Goal: Task Accomplishment & Management: Manage account settings

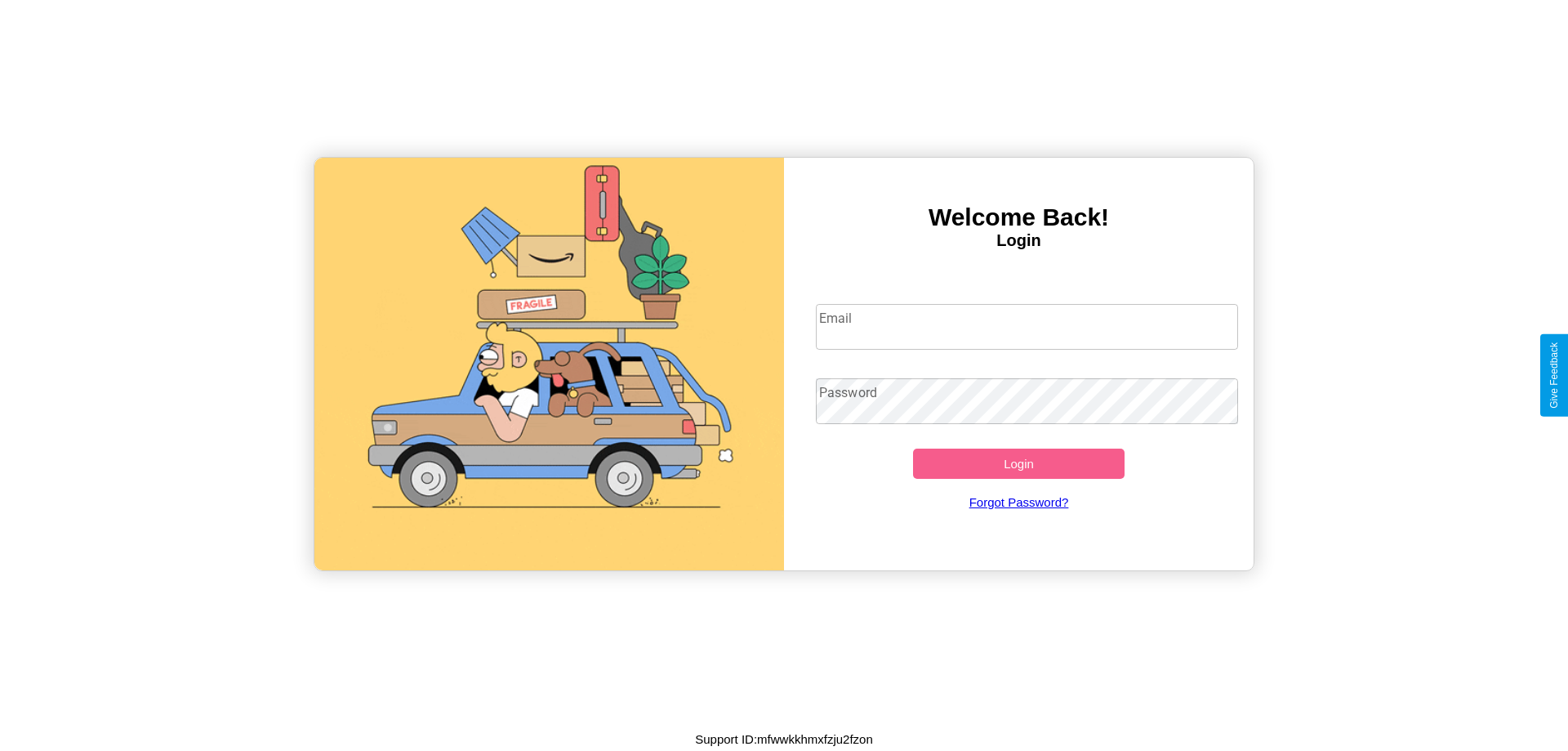
click at [1027, 326] on input "Email" at bounding box center [1028, 327] width 423 height 46
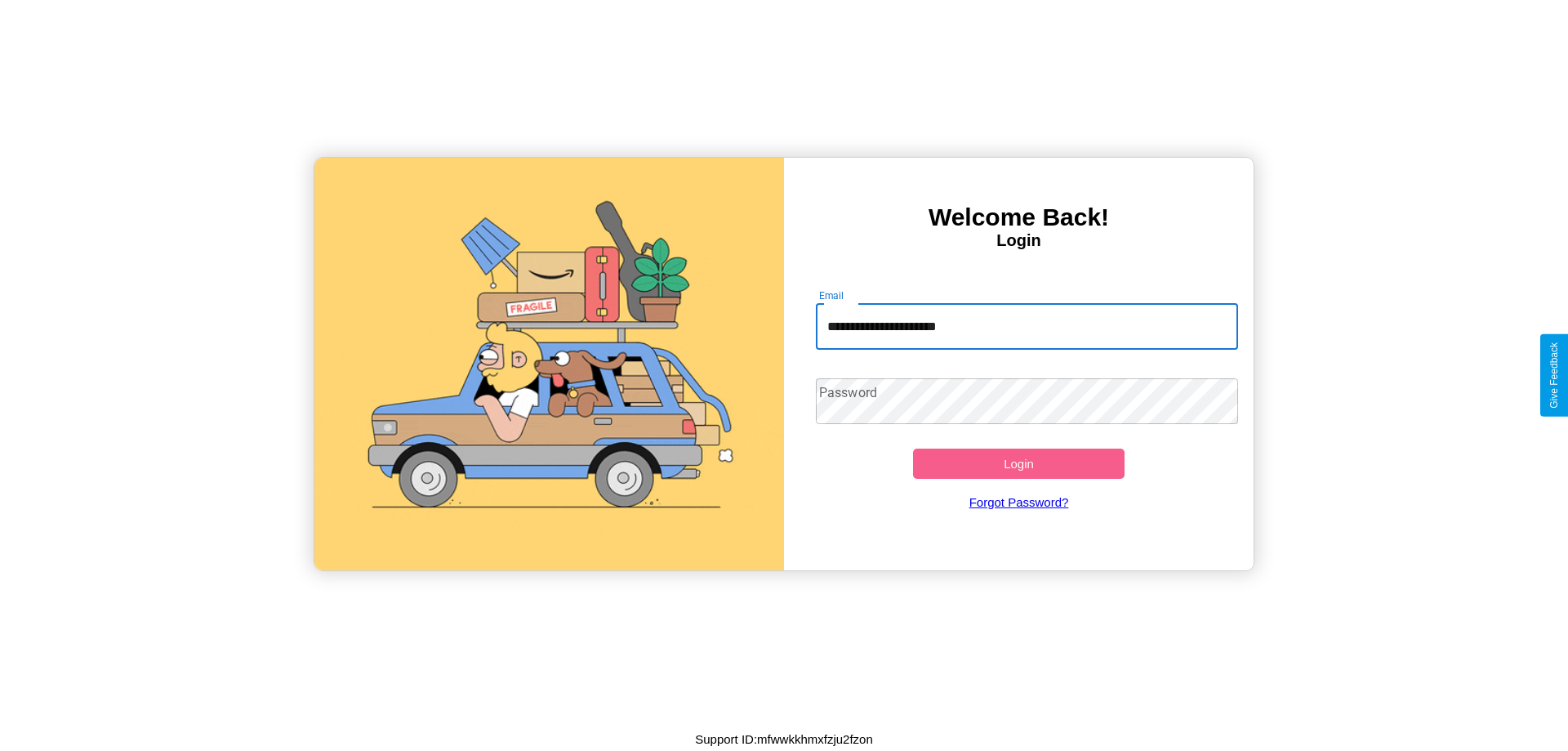
type input "**********"
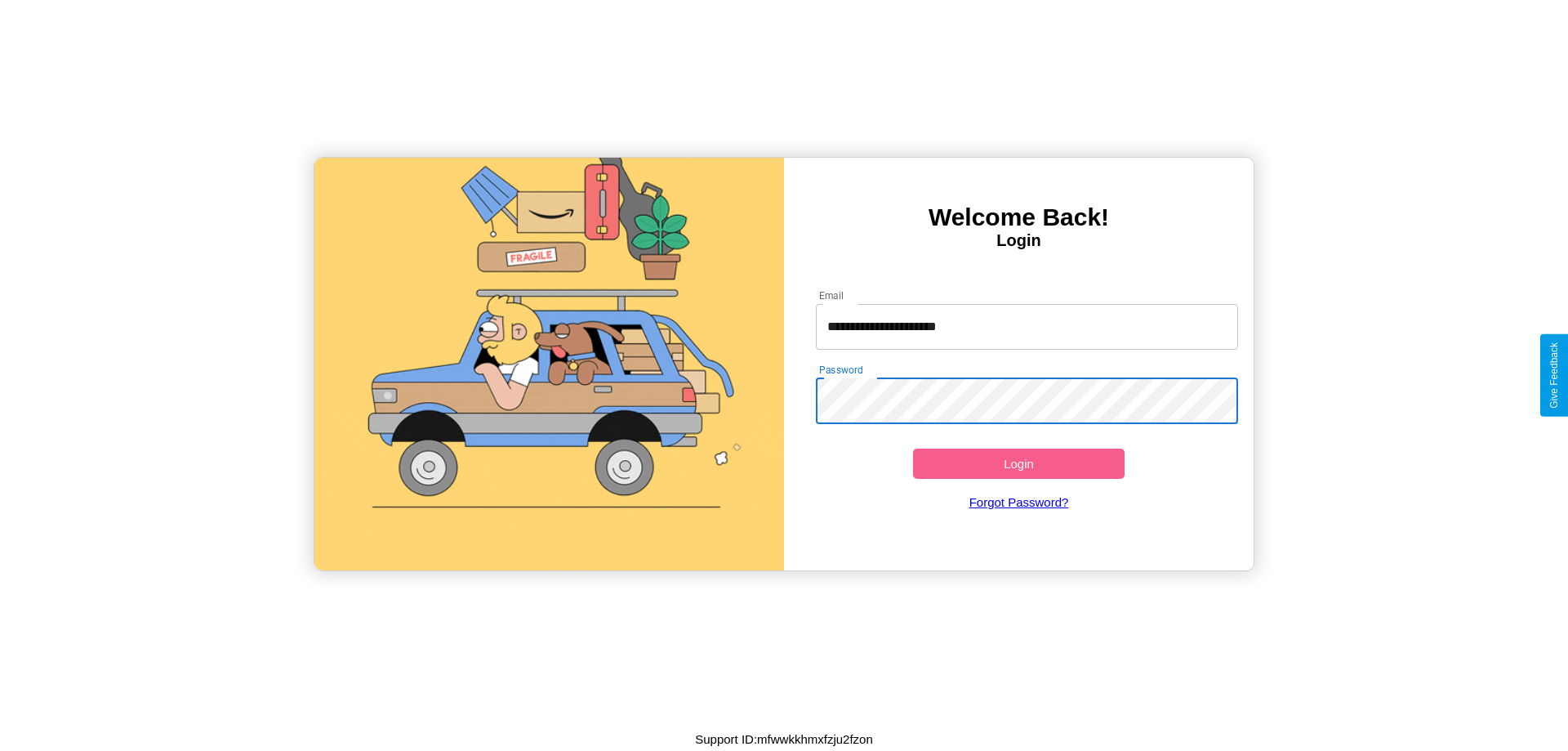
click at [1018, 464] on button "Login" at bounding box center [1018, 464] width 211 height 30
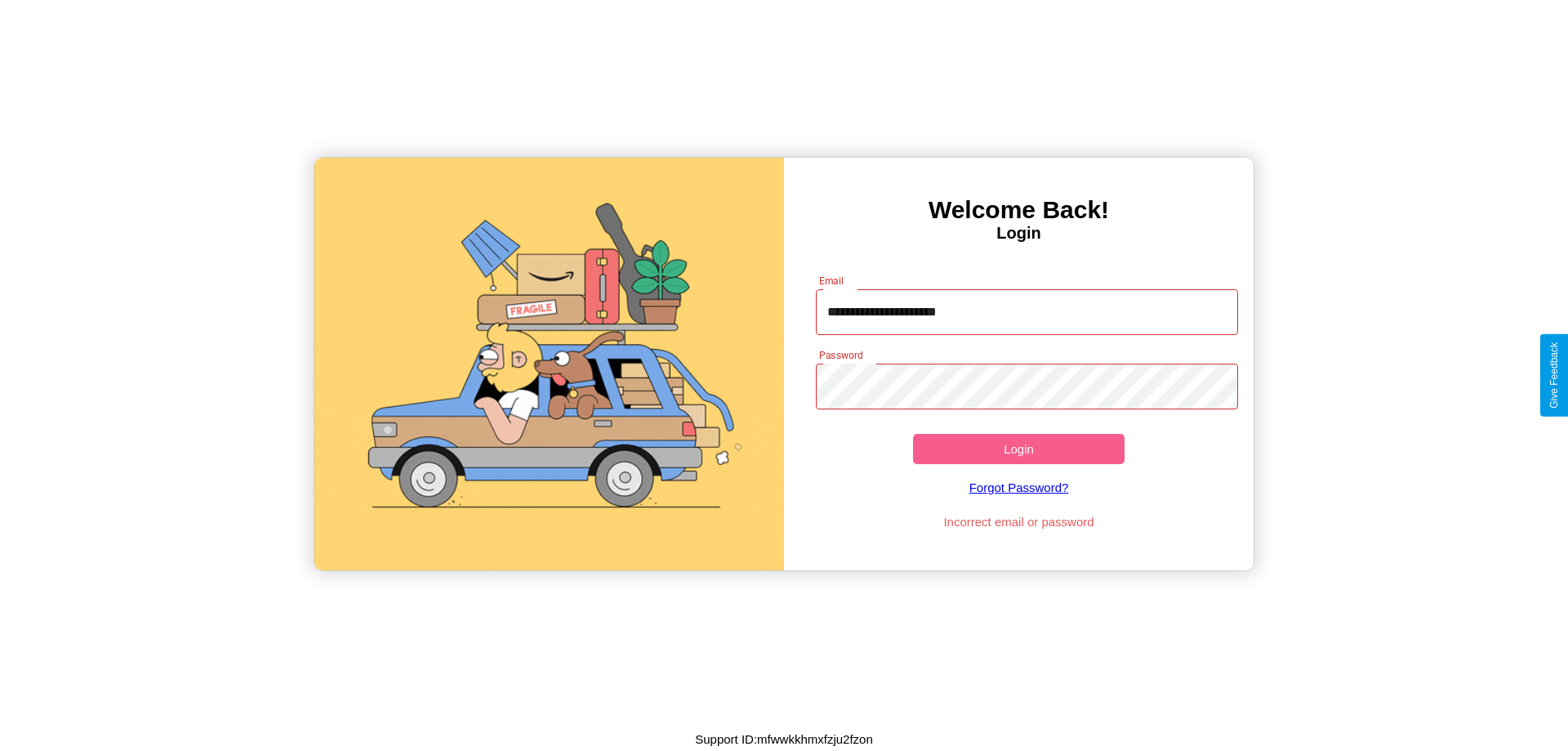
click at [1018, 449] on button "Login" at bounding box center [1018, 449] width 211 height 30
